Goal: Information Seeking & Learning: Stay updated

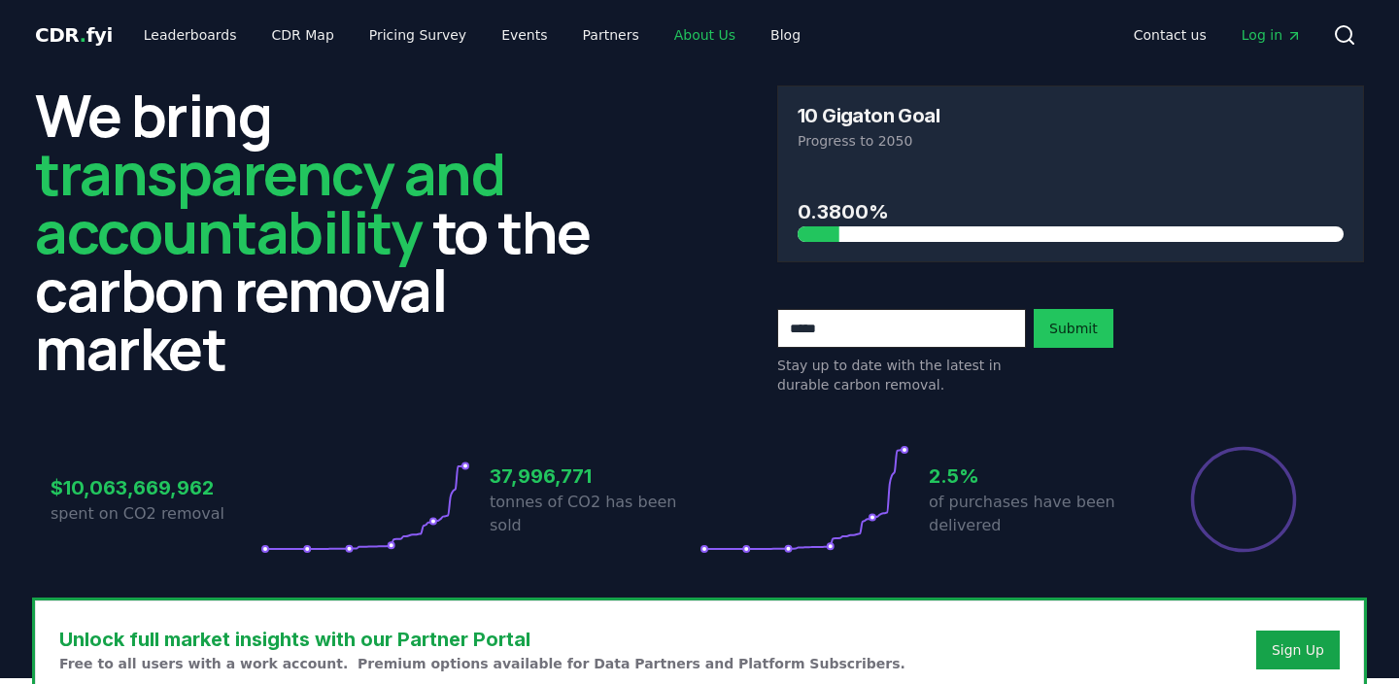
click at [682, 39] on link "About Us" at bounding box center [705, 34] width 92 height 35
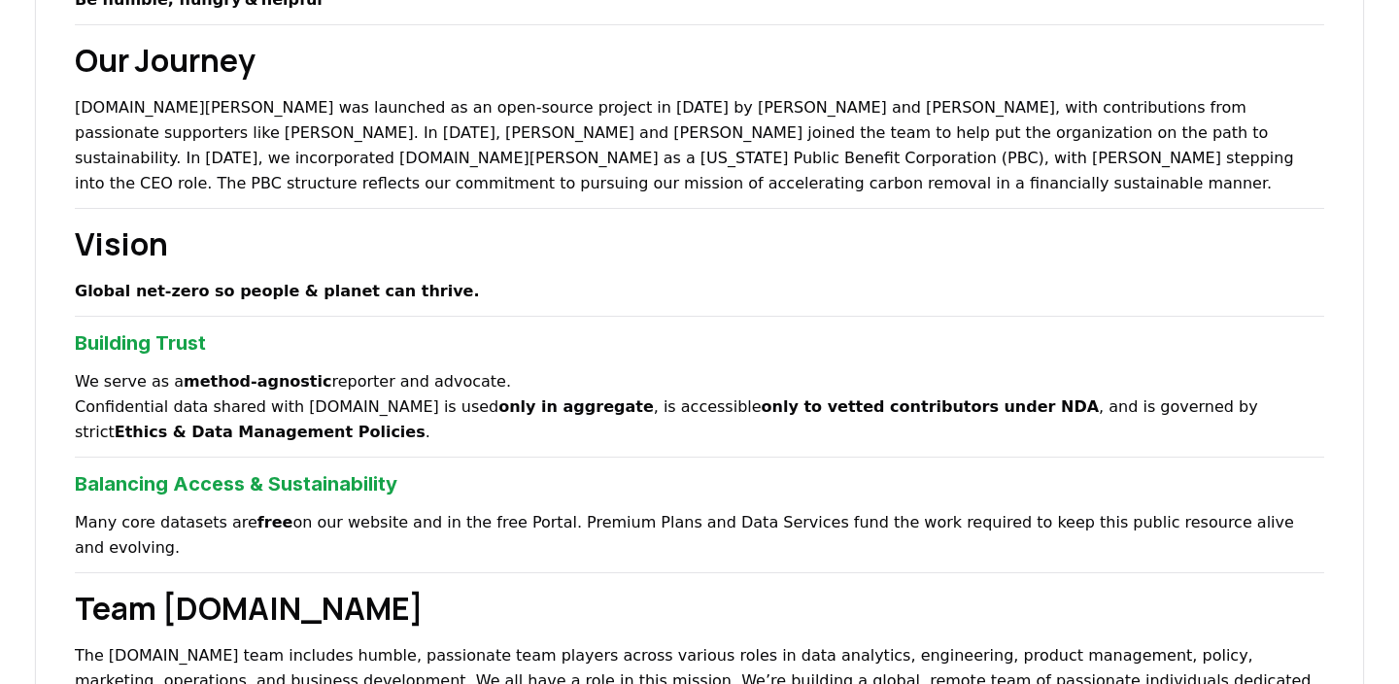
scroll to position [675, 0]
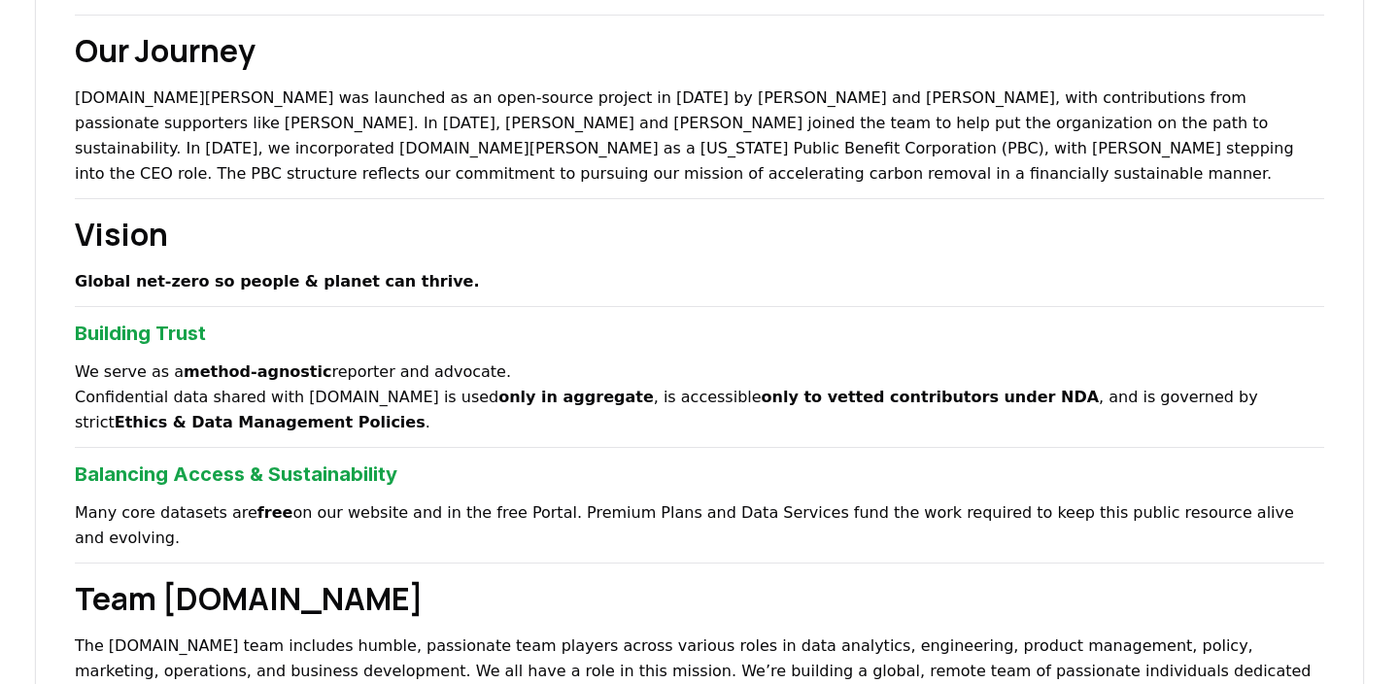
click at [1027, 235] on h2 "Vision" at bounding box center [699, 234] width 1249 height 47
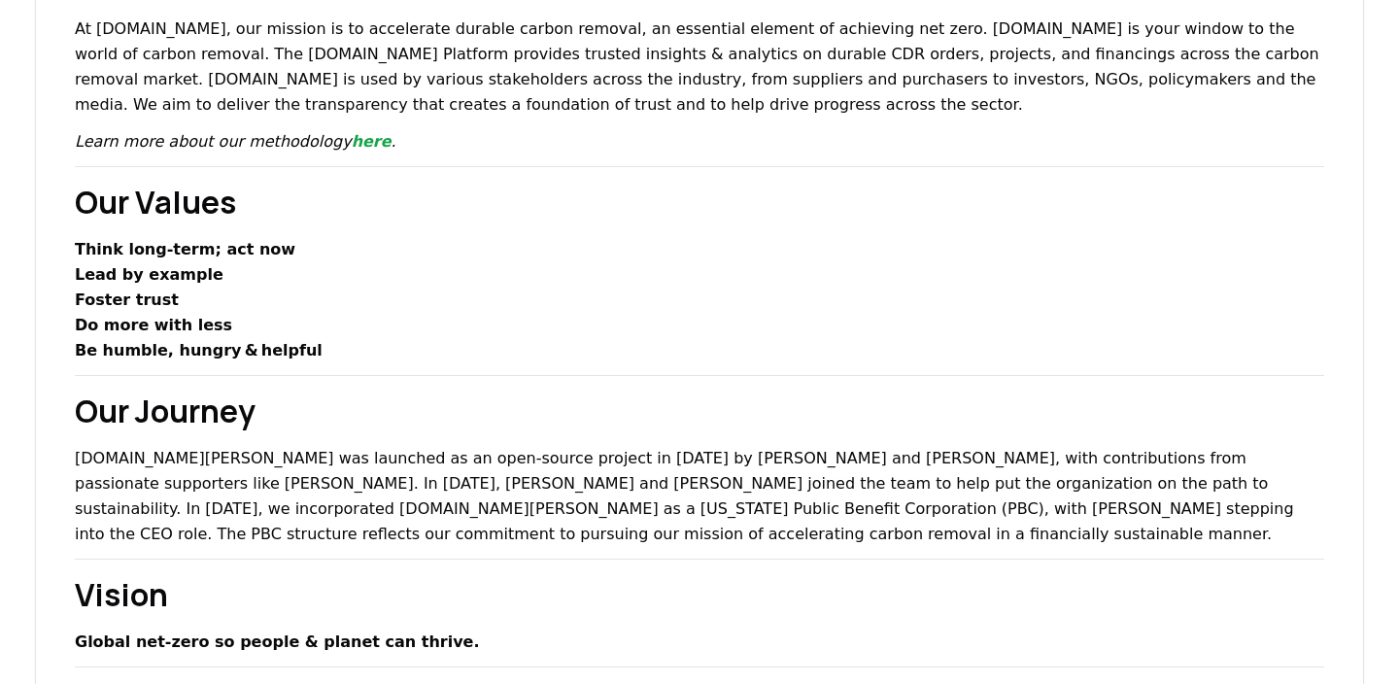
scroll to position [0, 0]
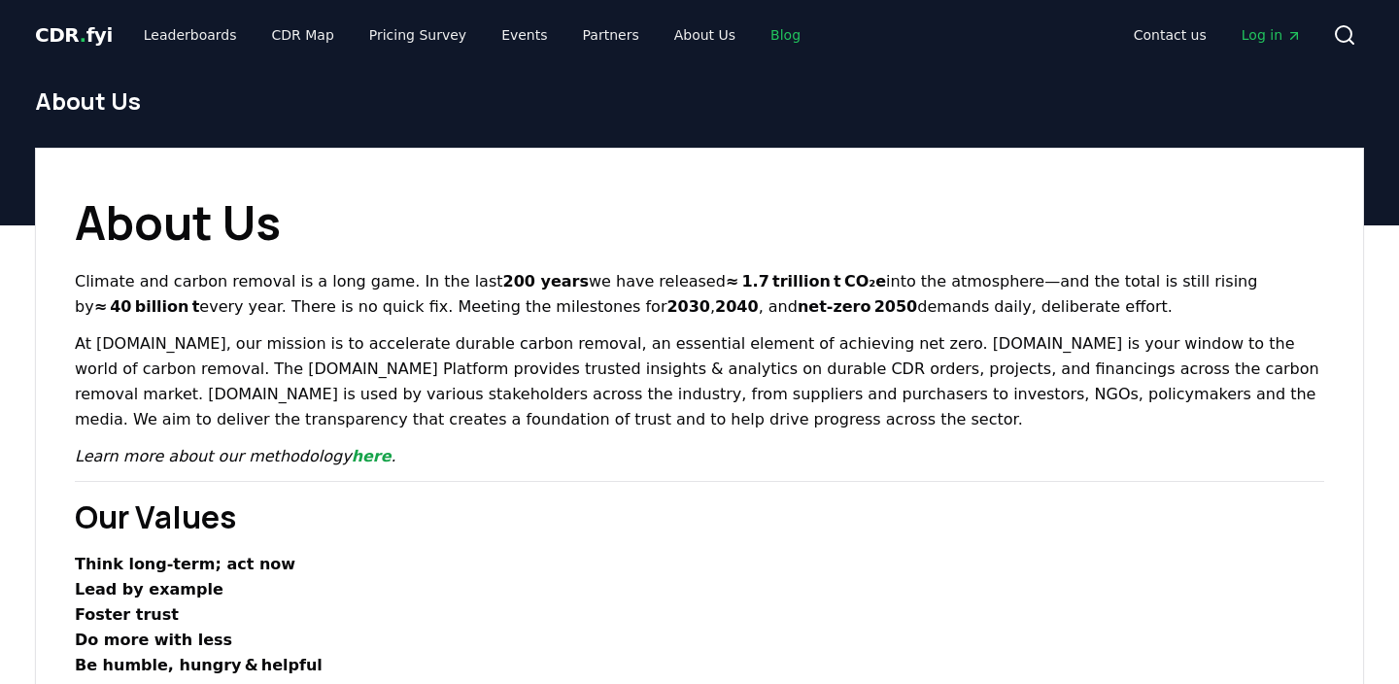
click at [755, 28] on link "Blog" at bounding box center [785, 34] width 61 height 35
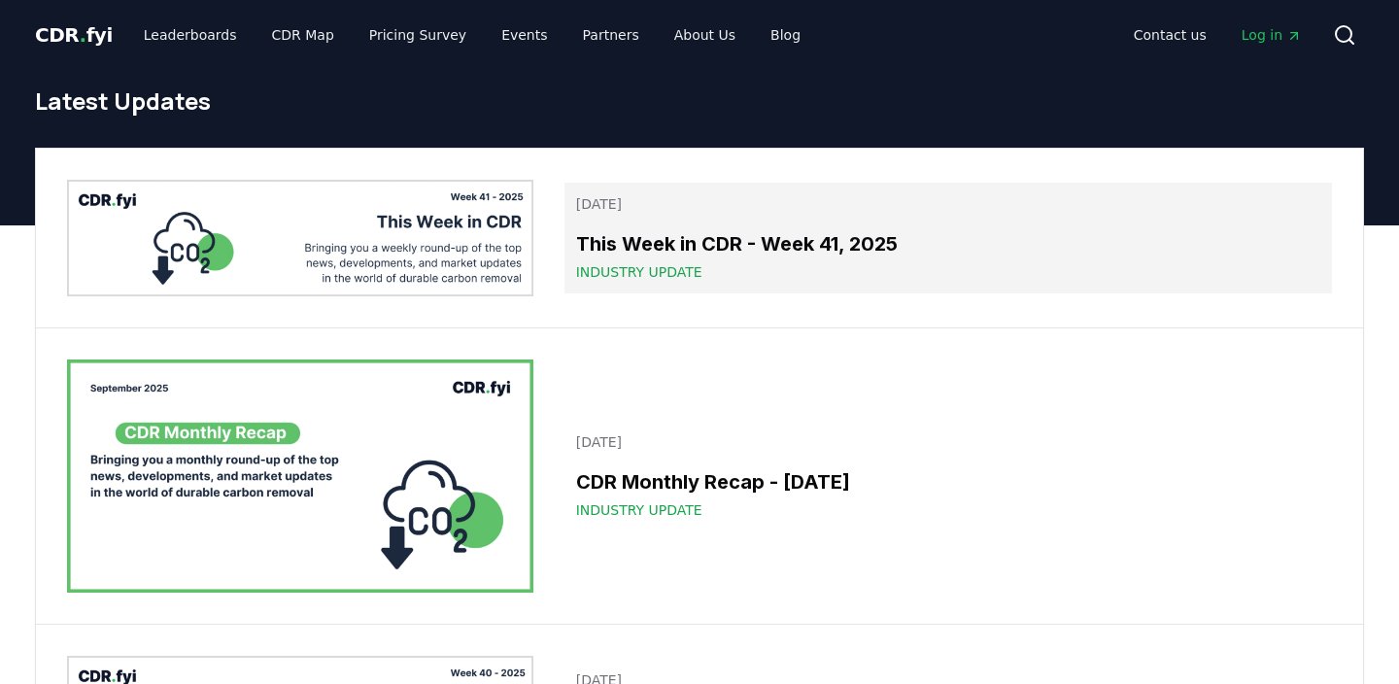
click at [672, 231] on h3 "This Week in CDR - Week 41, 2025" at bounding box center [948, 243] width 744 height 29
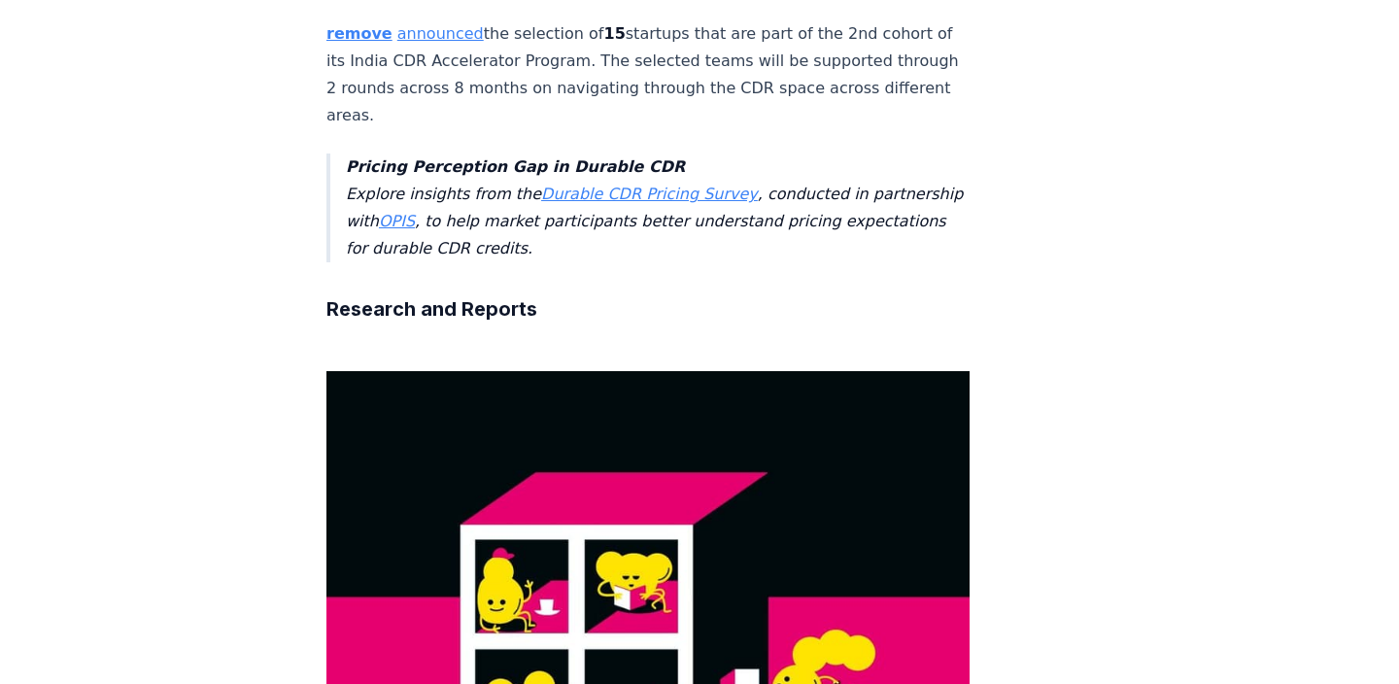
scroll to position [4847, 0]
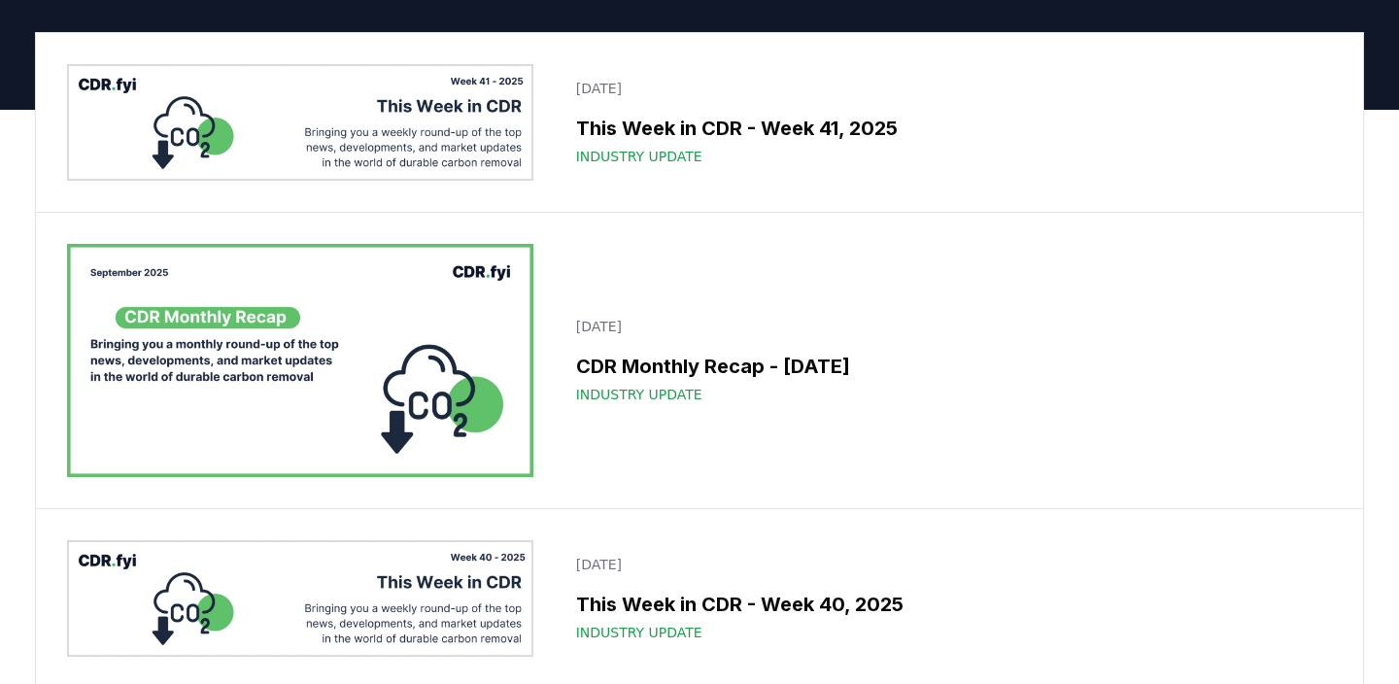
scroll to position [117, 0]
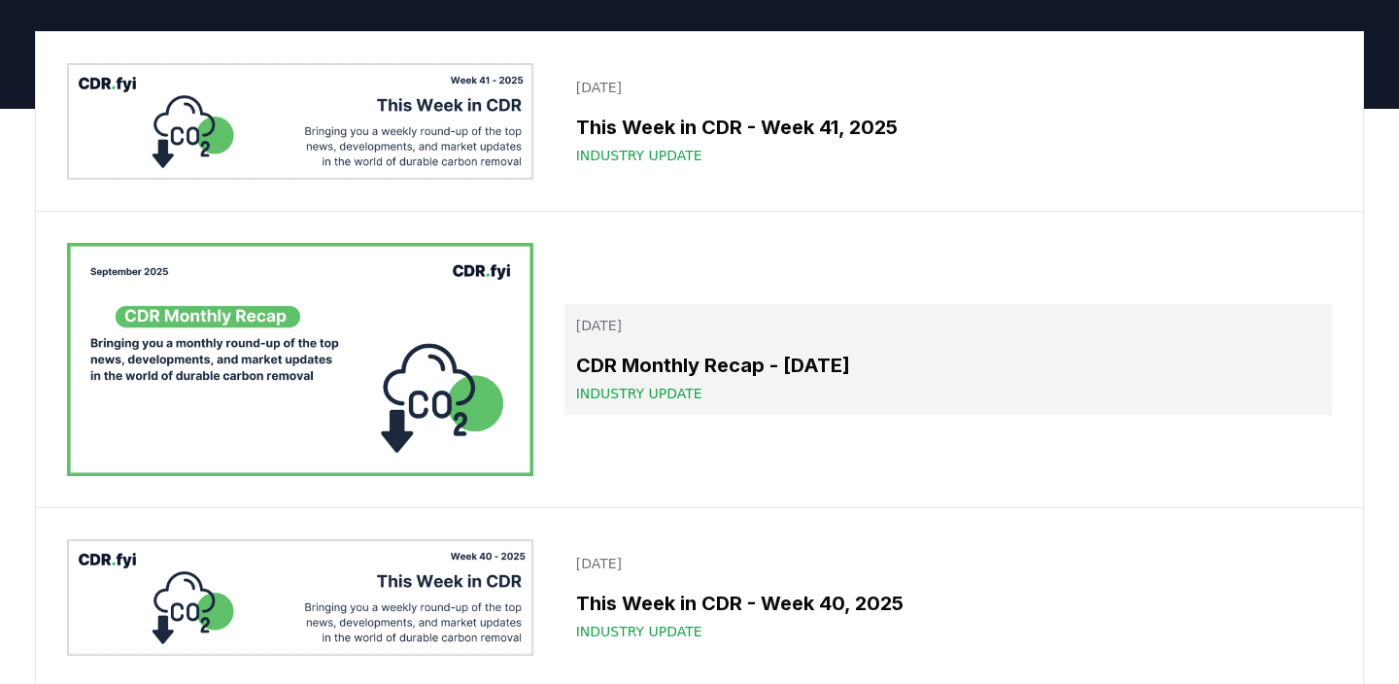
click at [631, 361] on h3 "CDR Monthly Recap - [DATE]" at bounding box center [948, 365] width 744 height 29
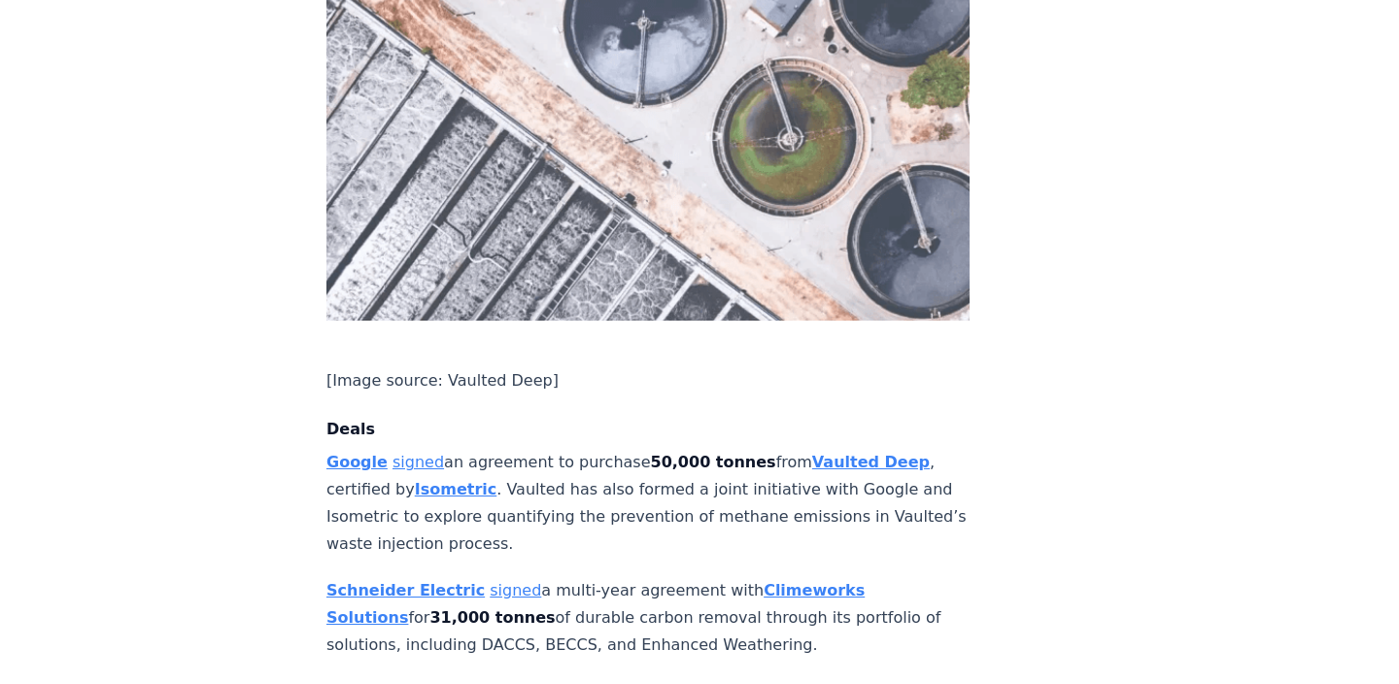
scroll to position [1519, 0]
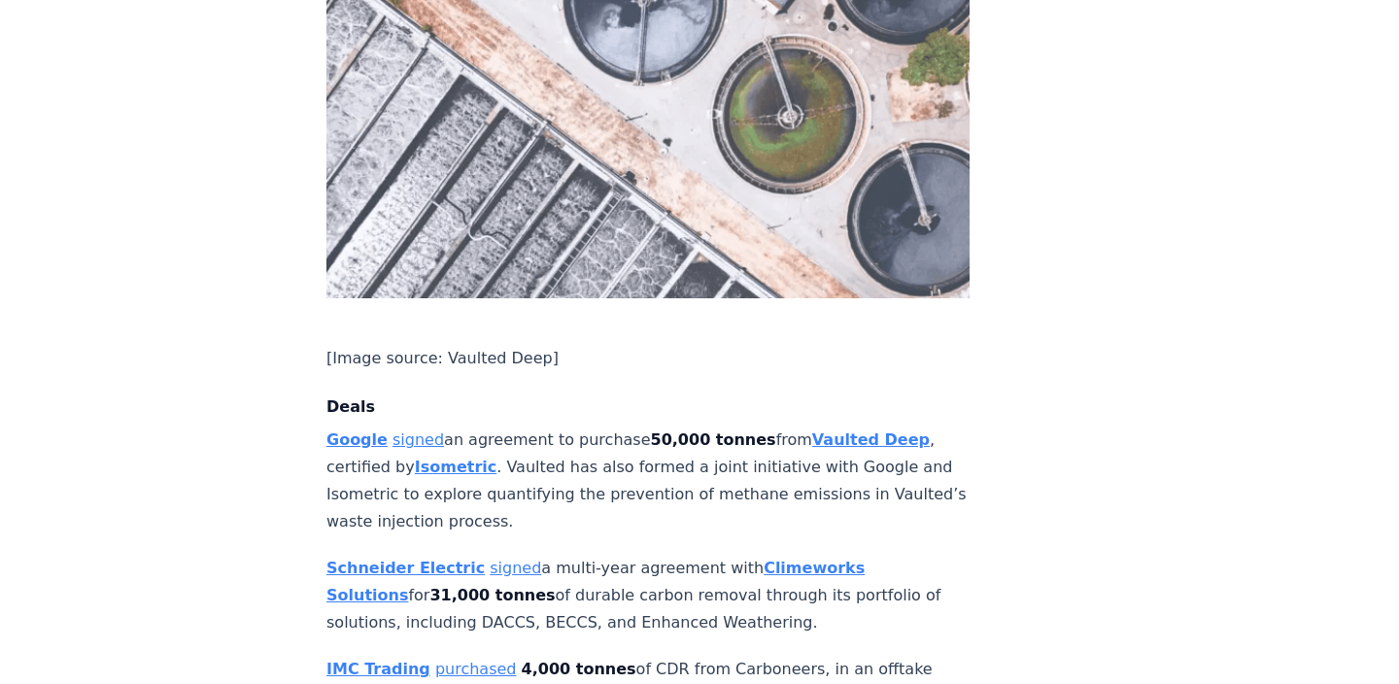
click at [468, 660] on link "purchased" at bounding box center [476, 669] width 82 height 18
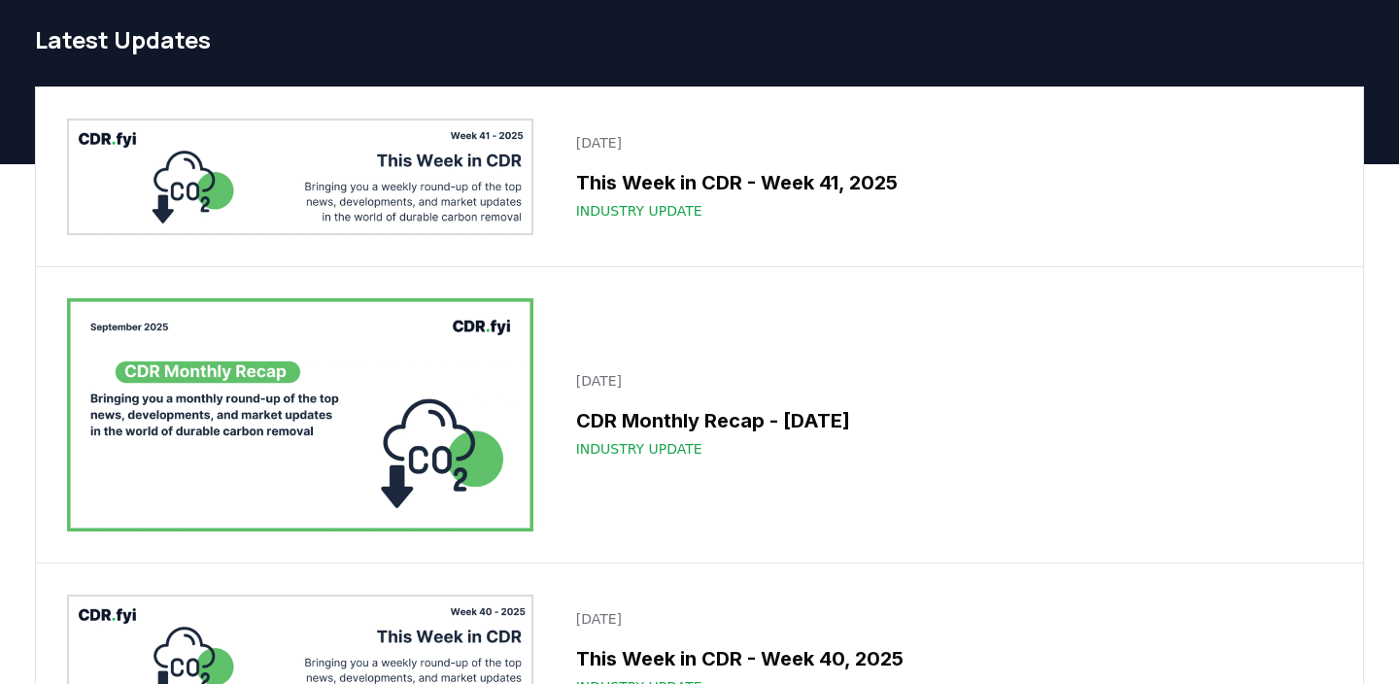
scroll to position [234, 0]
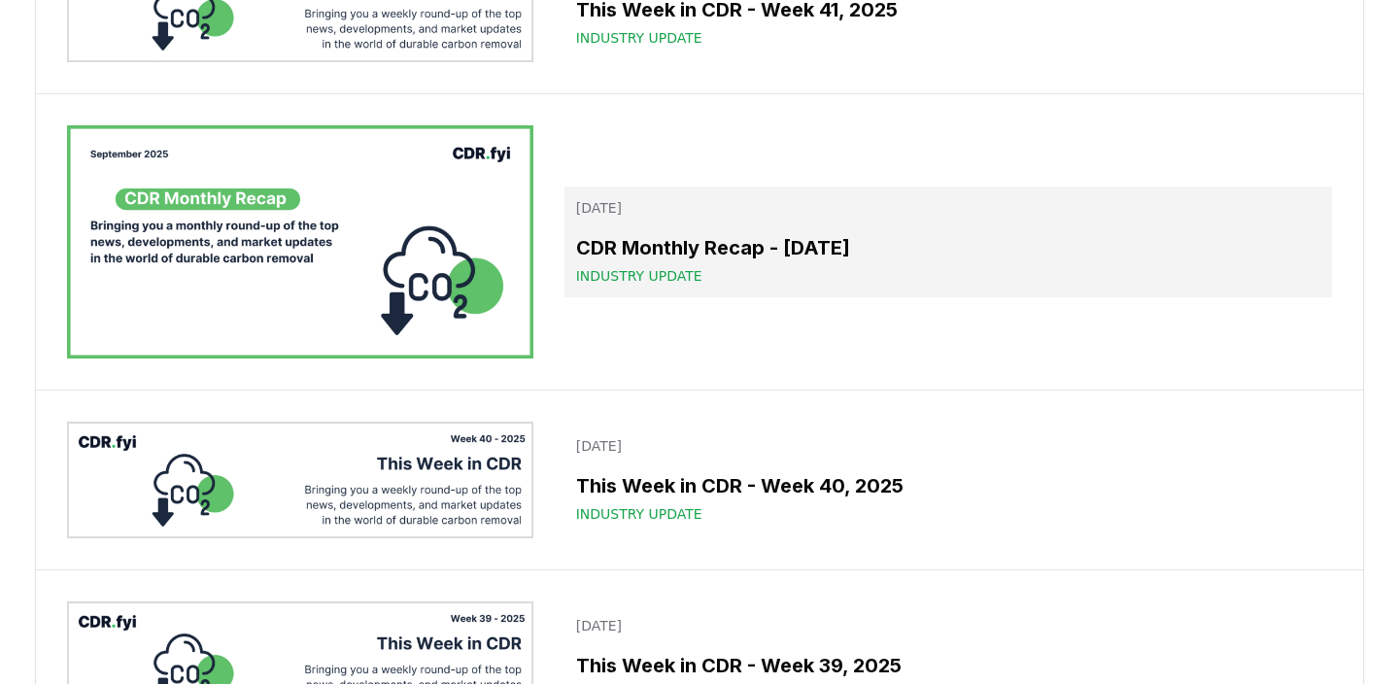
click at [664, 252] on h3 "CDR Monthly Recap - [DATE]" at bounding box center [948, 247] width 744 height 29
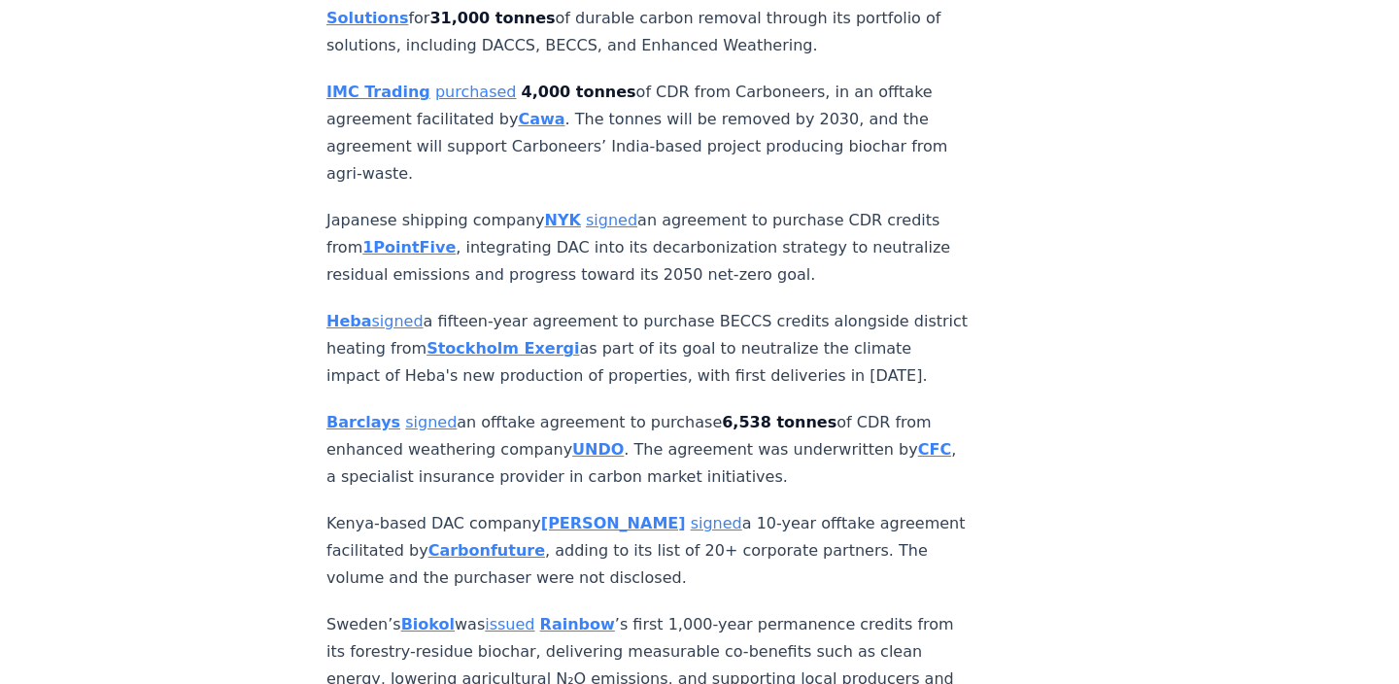
scroll to position [2122, 0]
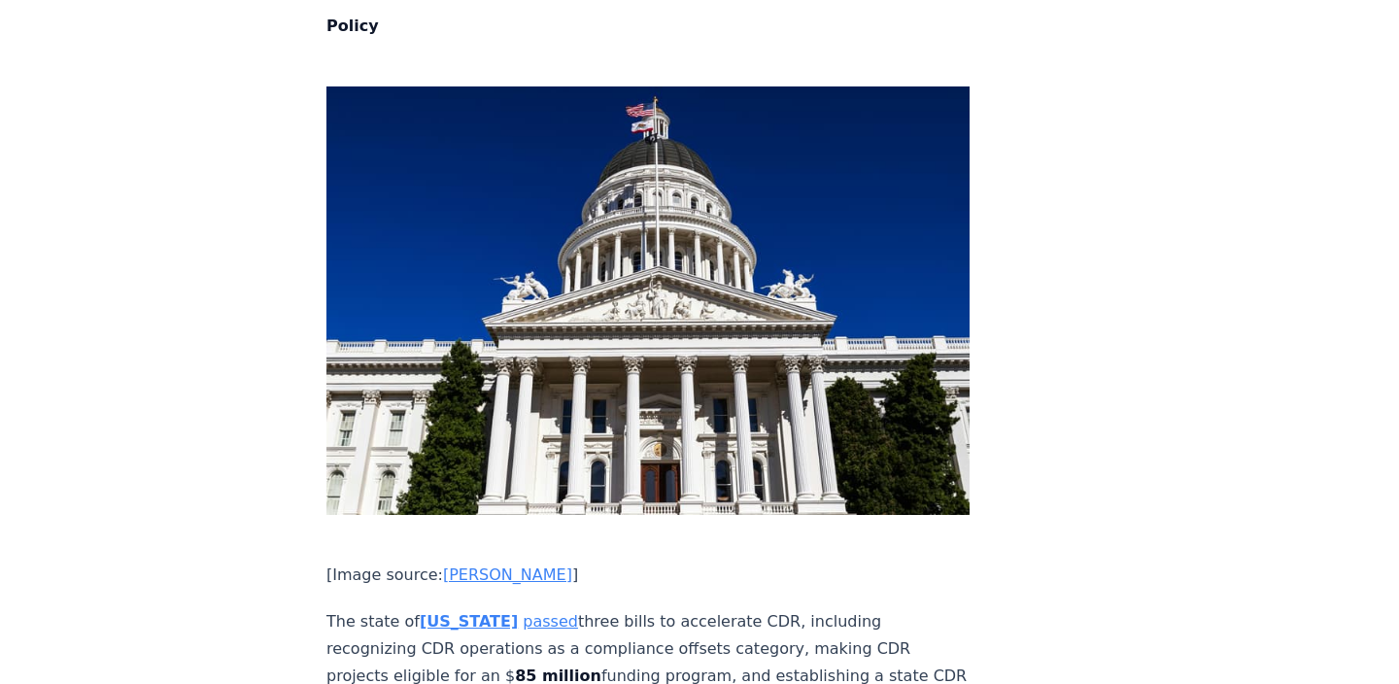
scroll to position [8502, 0]
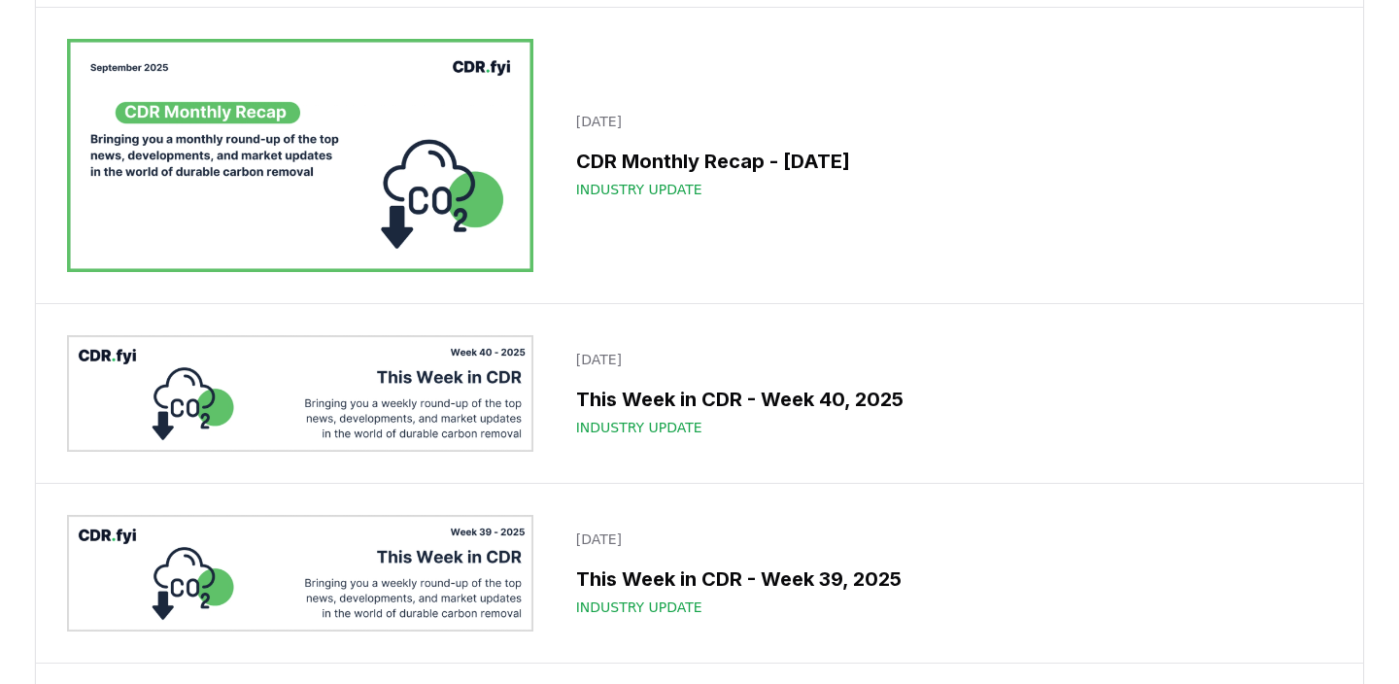
scroll to position [343, 0]
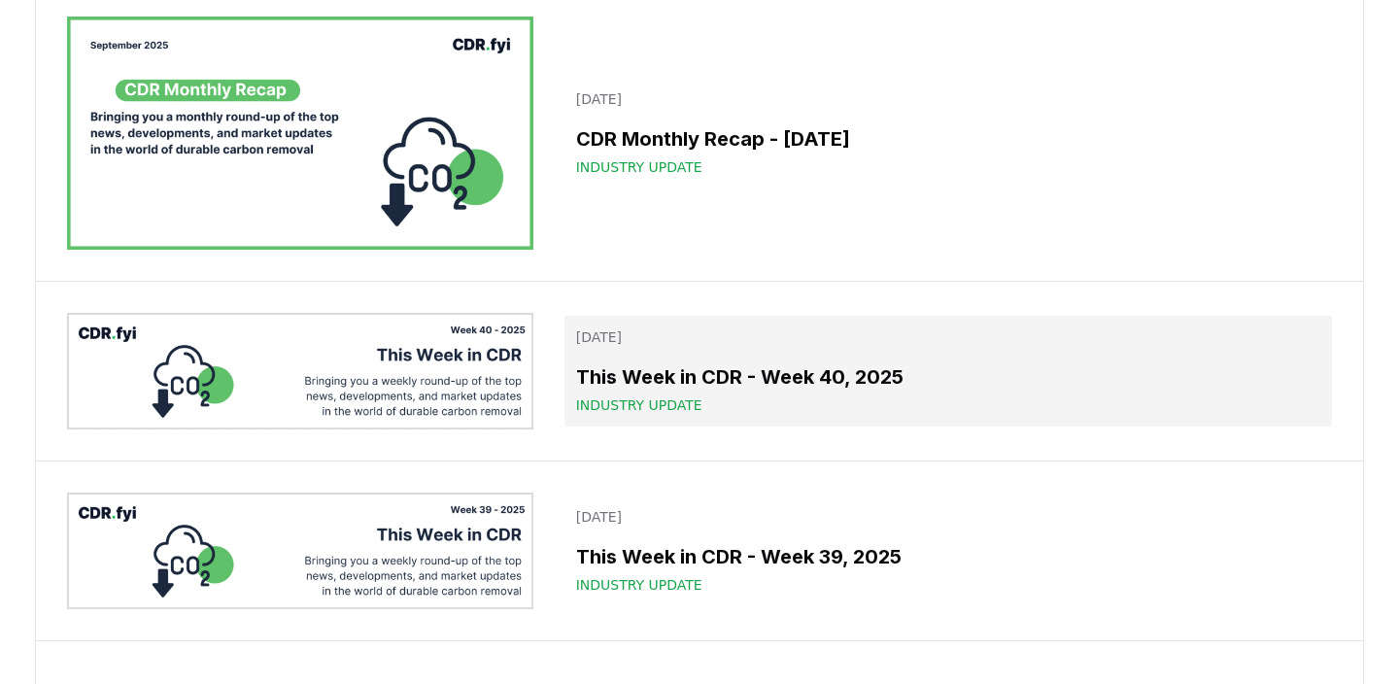
click at [897, 393] on div "This Week in CDR - Week 40, 2025 Industry Update" at bounding box center [948, 388] width 744 height 52
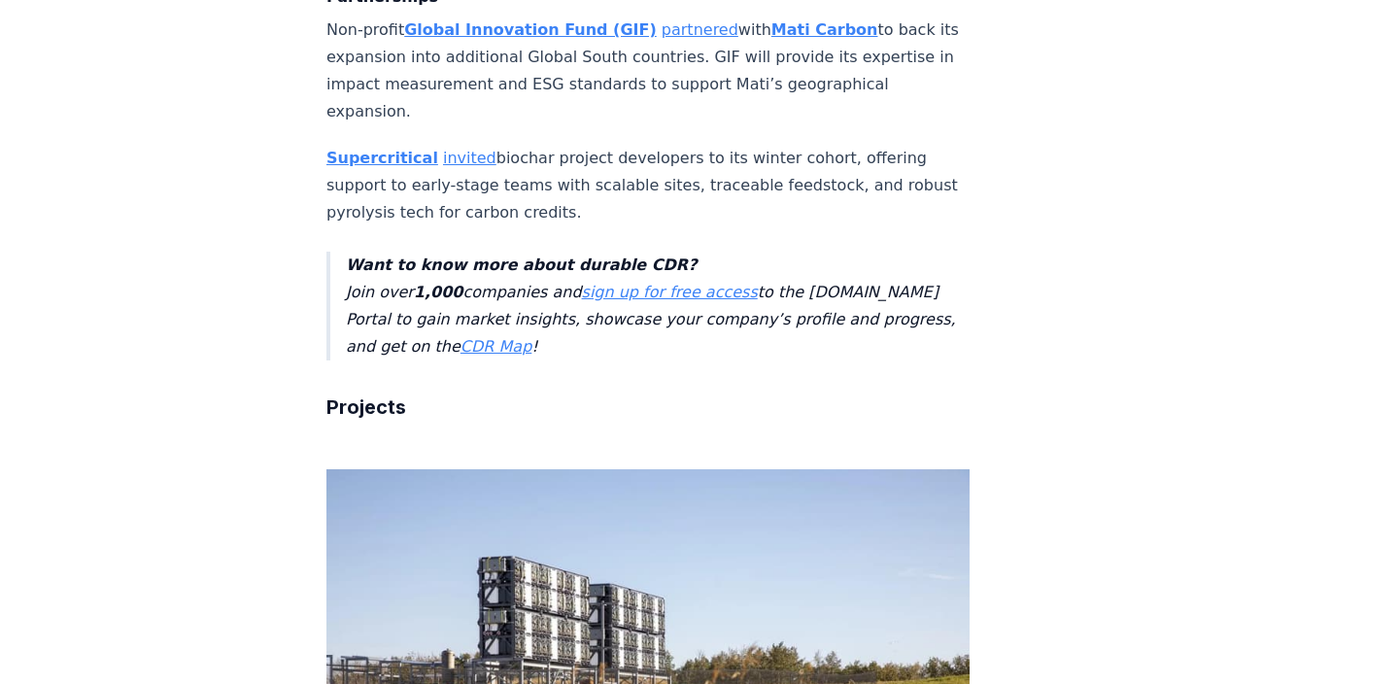
scroll to position [2419, 0]
